Goal: Task Accomplishment & Management: Manage account settings

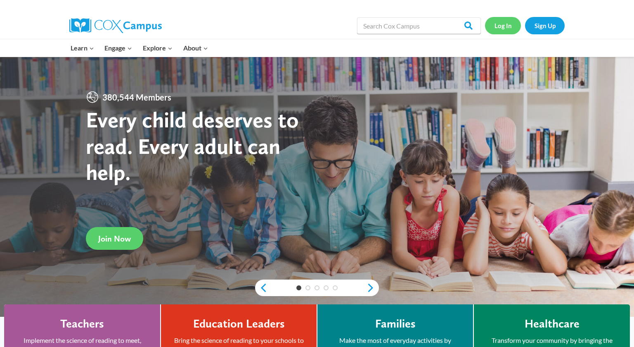
click at [510, 28] on link "Log In" at bounding box center [503, 25] width 36 height 17
click at [502, 26] on link "Log In" at bounding box center [503, 25] width 36 height 17
